Goal: Task Accomplishment & Management: Use online tool/utility

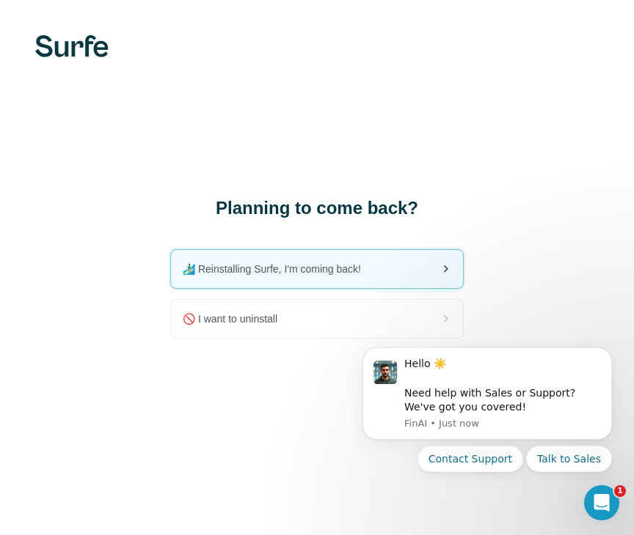
click at [326, 270] on span "🏄🏻‍♂️ Reinstalling Surfe, I'm coming back!" at bounding box center [278, 269] width 190 height 15
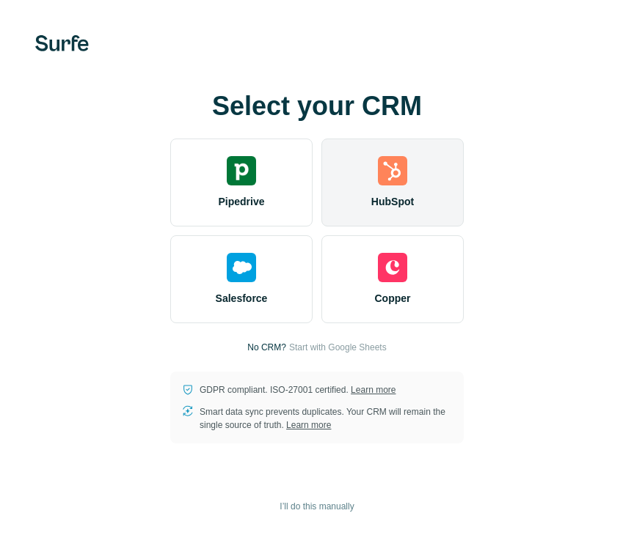
click at [395, 194] on span "HubSpot" at bounding box center [392, 201] width 43 height 15
